Goal: Information Seeking & Learning: Learn about a topic

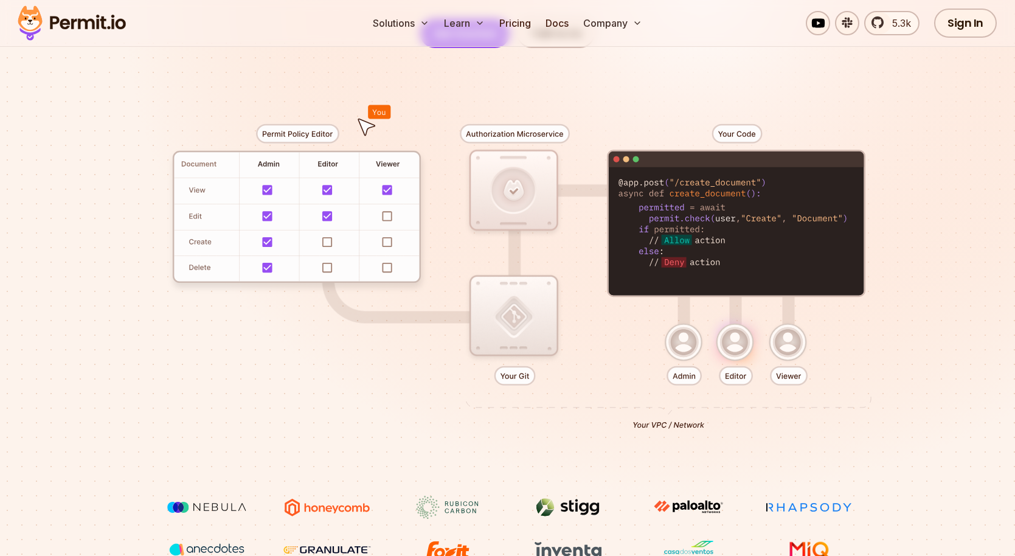
scroll to position [192, 0]
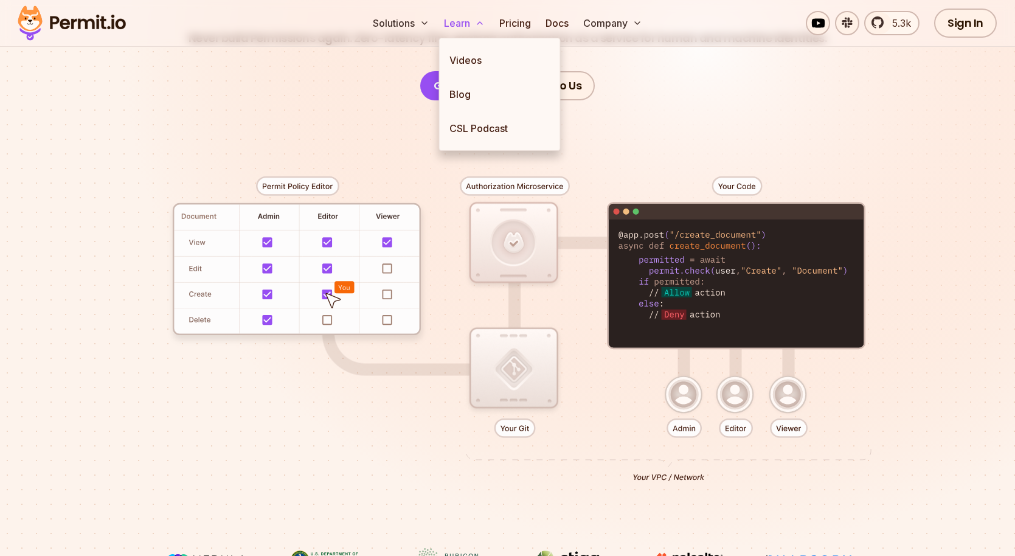
click at [451, 20] on button "Learn" at bounding box center [464, 23] width 50 height 24
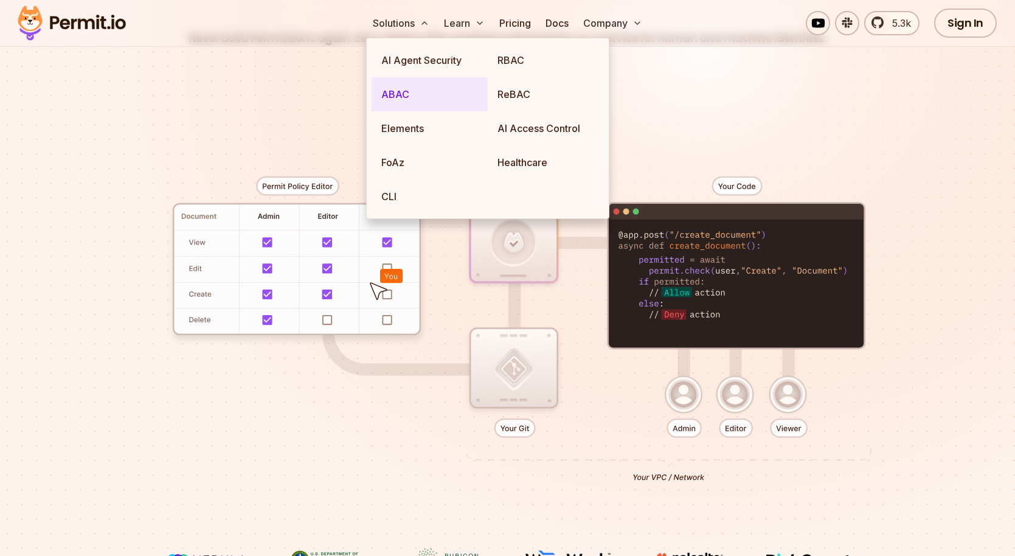
click at [415, 89] on link "ABAC" at bounding box center [430, 94] width 116 height 34
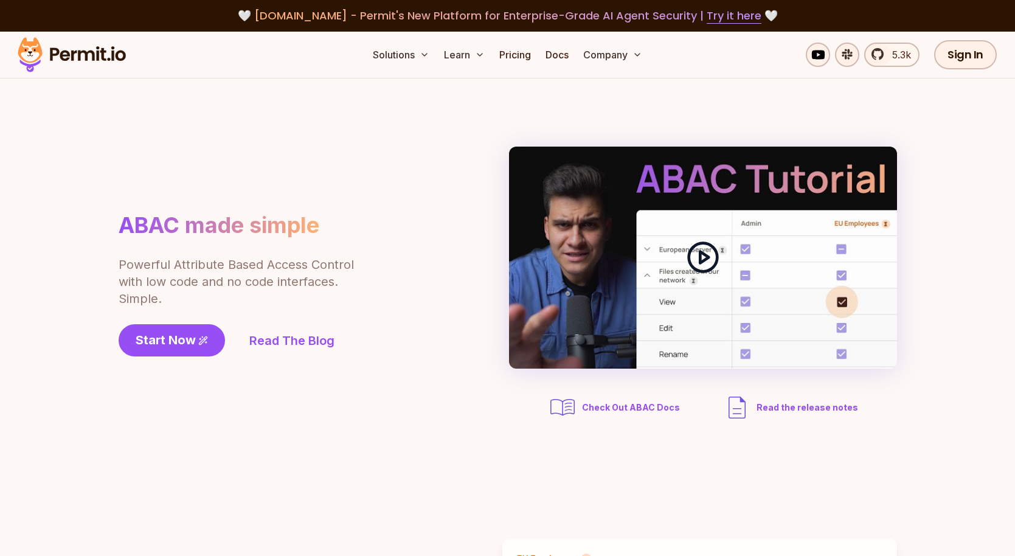
click at [701, 260] on polygon at bounding box center [704, 258] width 9 height 12
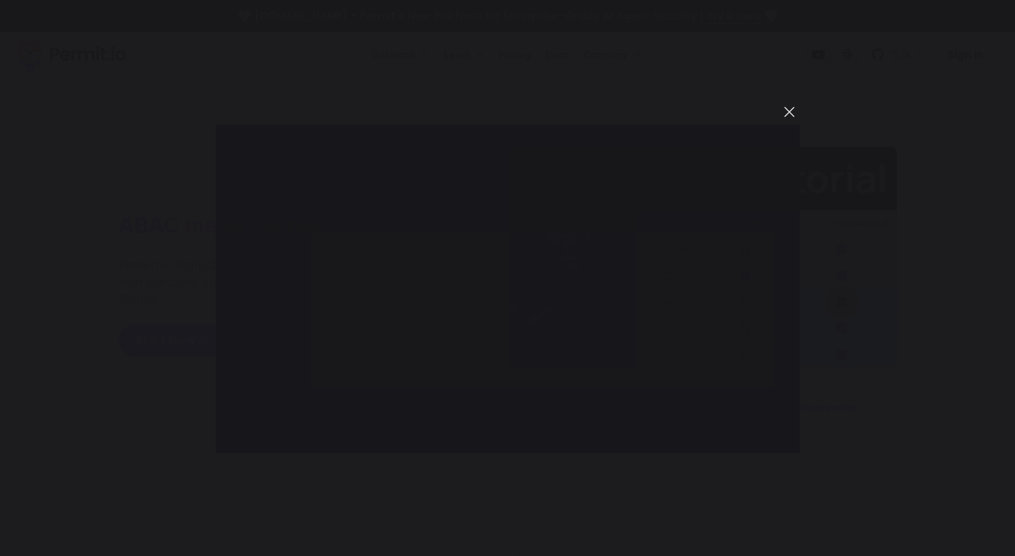
click at [790, 113] on button "You can close this modal content with the ESC key" at bounding box center [789, 112] width 21 height 21
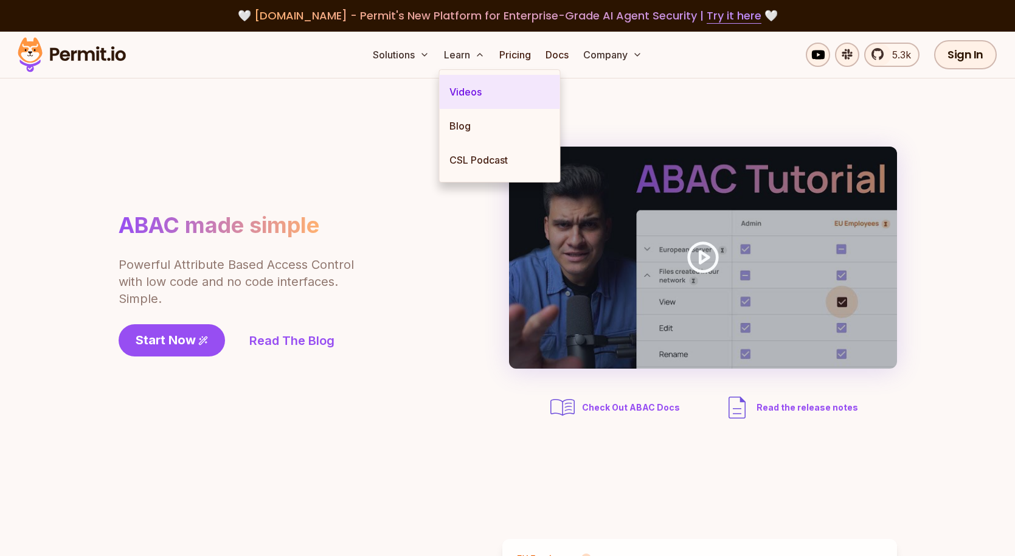
click at [479, 97] on link "Videos" at bounding box center [500, 92] width 120 height 34
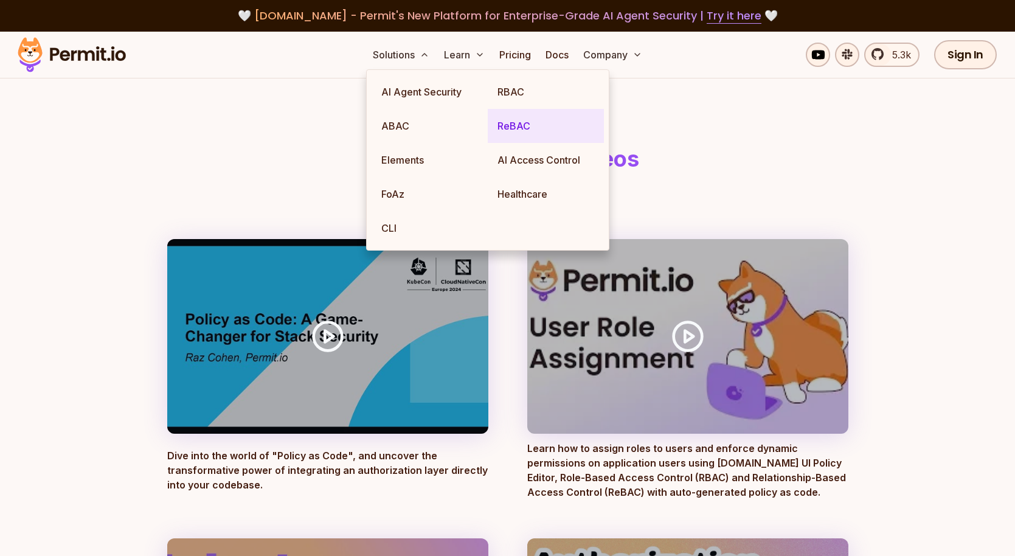
click at [521, 126] on link "ReBAC" at bounding box center [546, 126] width 116 height 34
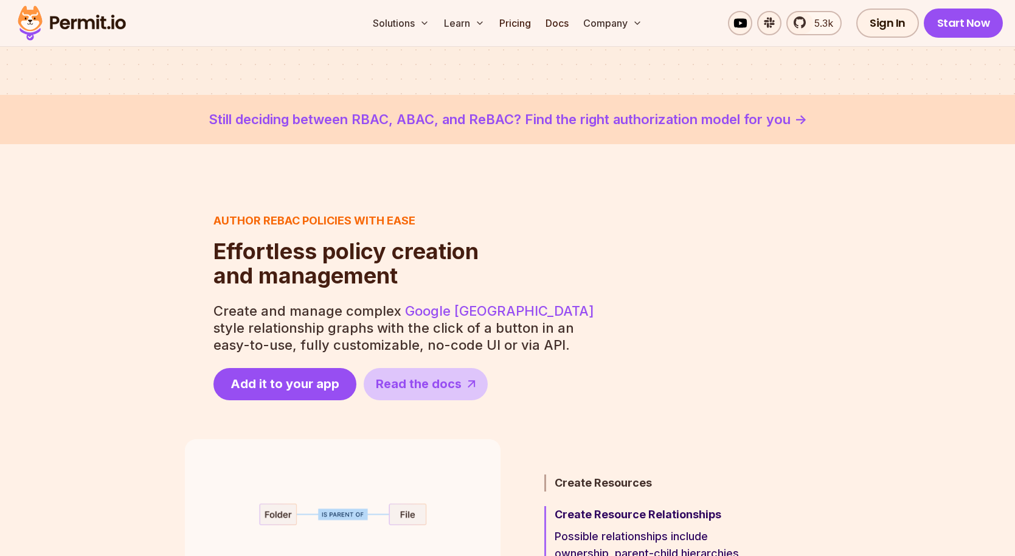
scroll to position [358, 0]
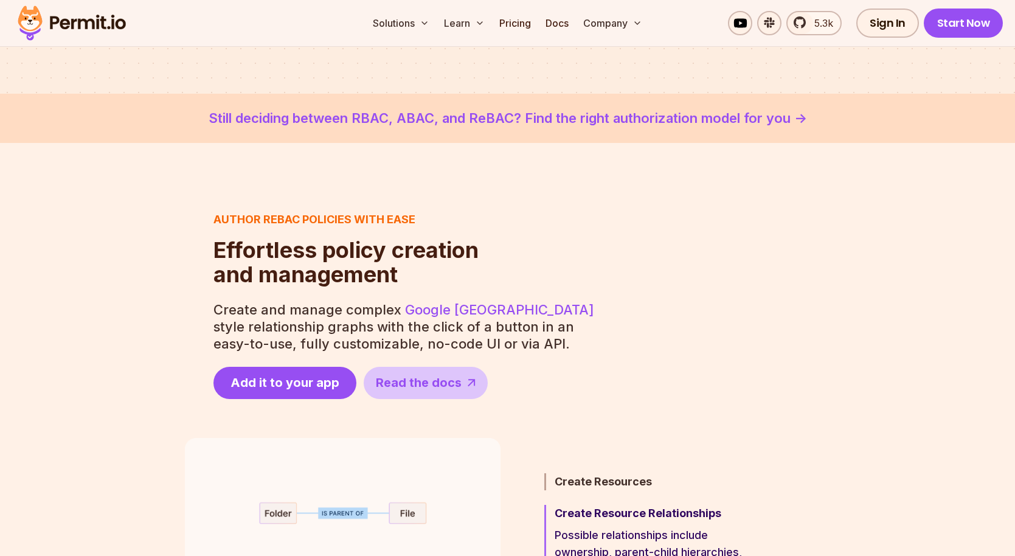
click at [572, 116] on link "Still deciding between RBAC, ABAC, and ReBAC? Find the right authorization mode…" at bounding box center [507, 118] width 957 height 20
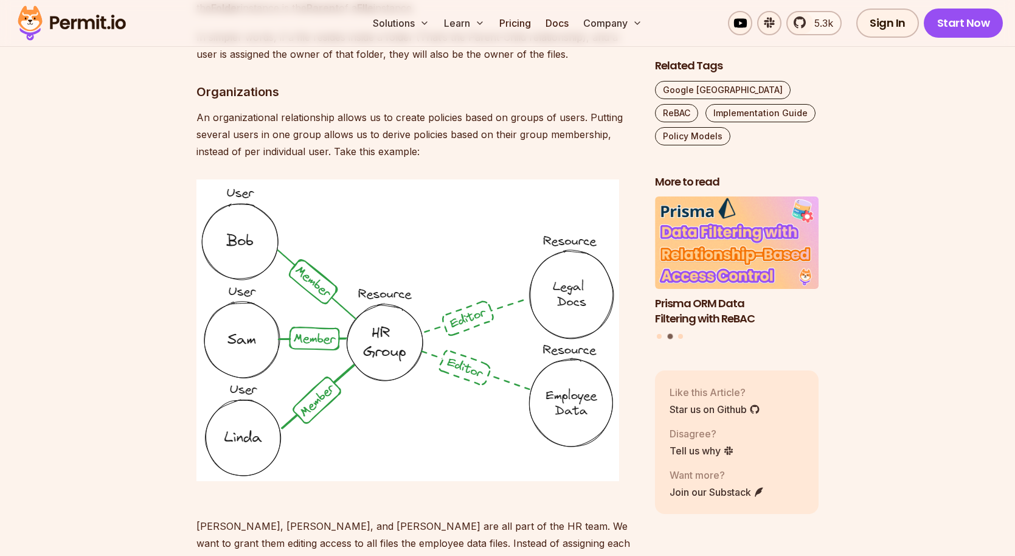
scroll to position [3228, 0]
click at [527, 180] on img at bounding box center [407, 331] width 423 height 302
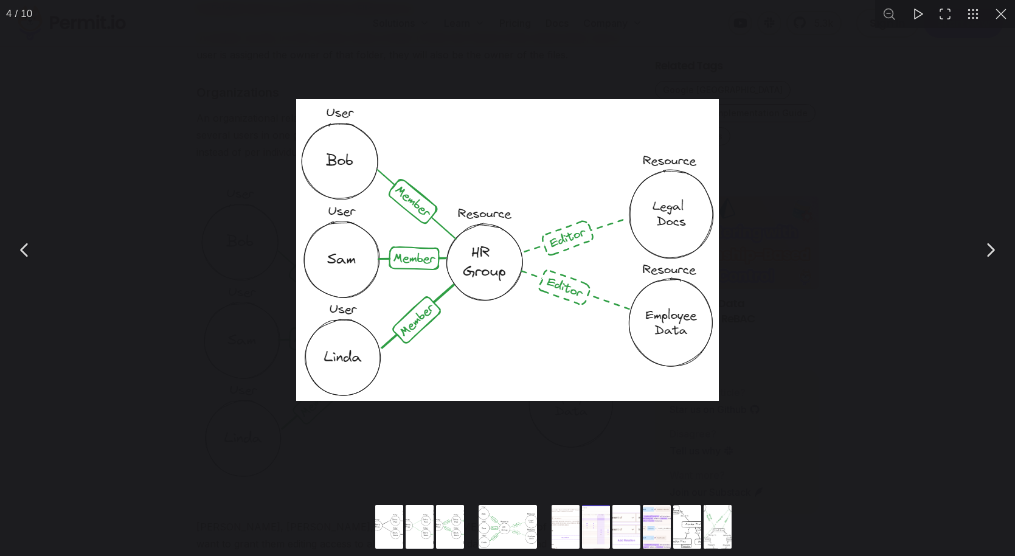
click at [178, 197] on div "You can close this modal content with the ESC key" at bounding box center [507, 250] width 1015 height 500
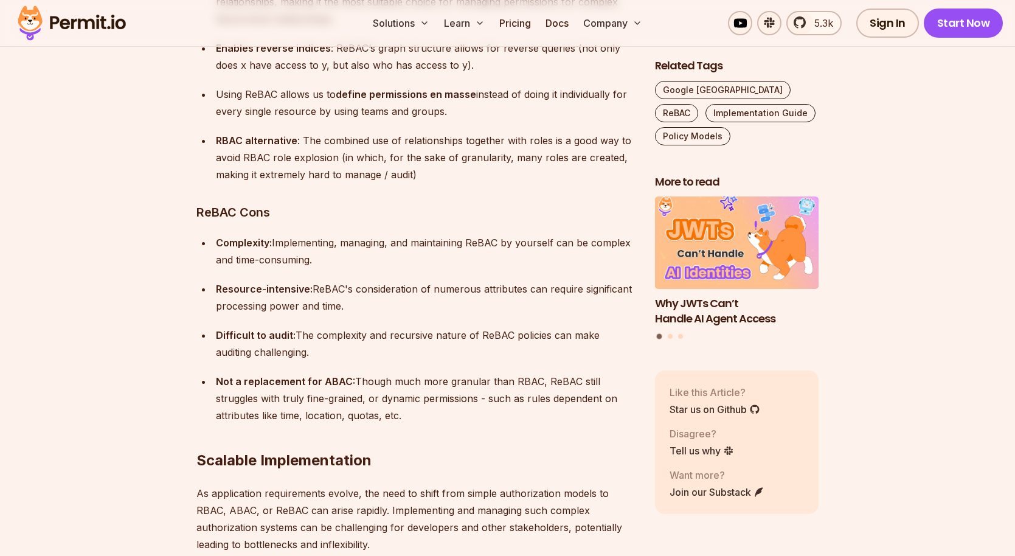
scroll to position [8857, 0]
